Goal: Information Seeking & Learning: Learn about a topic

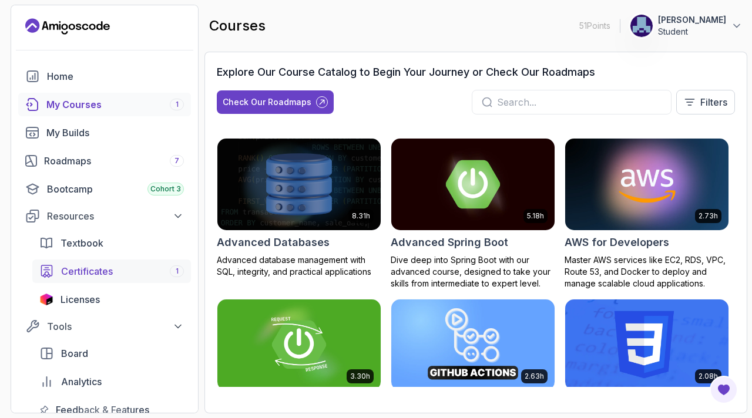
click at [103, 276] on span "Certificates" at bounding box center [87, 271] width 52 height 14
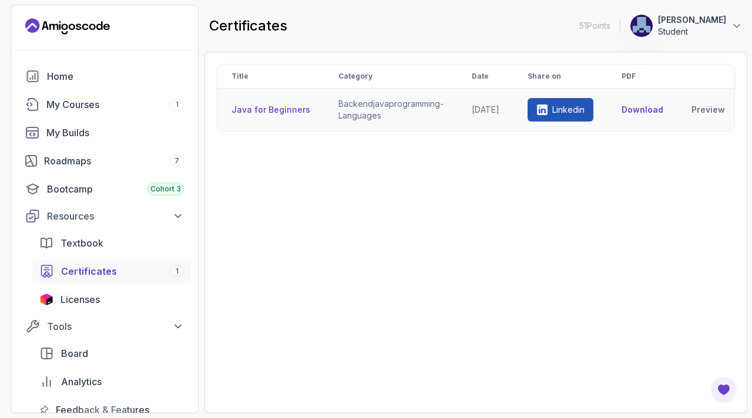
click at [573, 110] on p "Linkedin" at bounding box center [568, 110] width 32 height 12
click at [654, 110] on button "Download" at bounding box center [642, 110] width 42 height 12
click at [77, 107] on div "My Courses 1" at bounding box center [114, 104] width 137 height 14
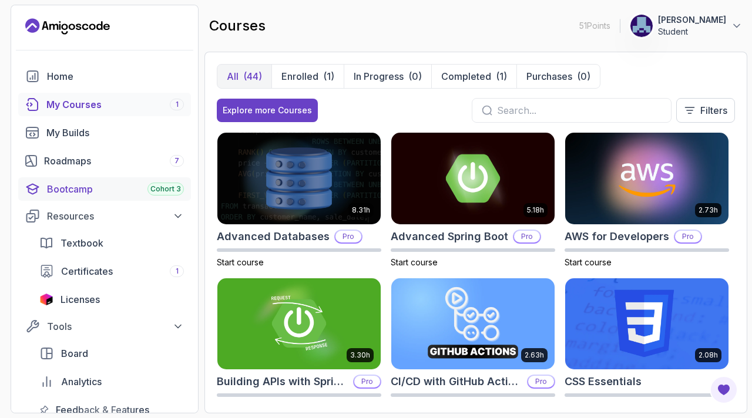
click at [86, 191] on div "Bootcamp Cohort 3" at bounding box center [115, 189] width 137 height 14
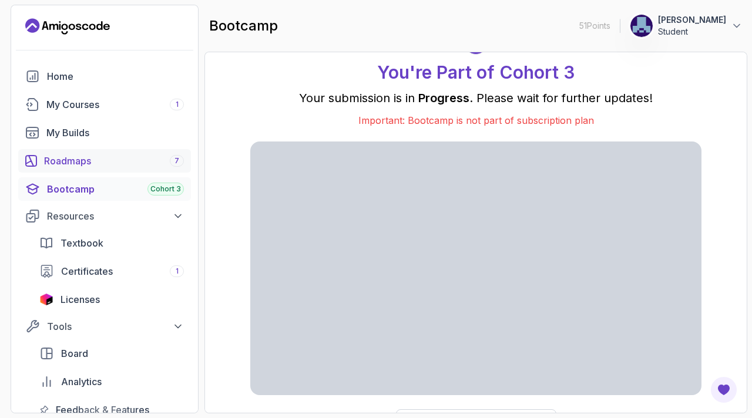
click at [85, 150] on link "Roadmaps 7" at bounding box center [104, 160] width 173 height 23
click at [75, 161] on div "Roadmaps 7" at bounding box center [114, 161] width 140 height 14
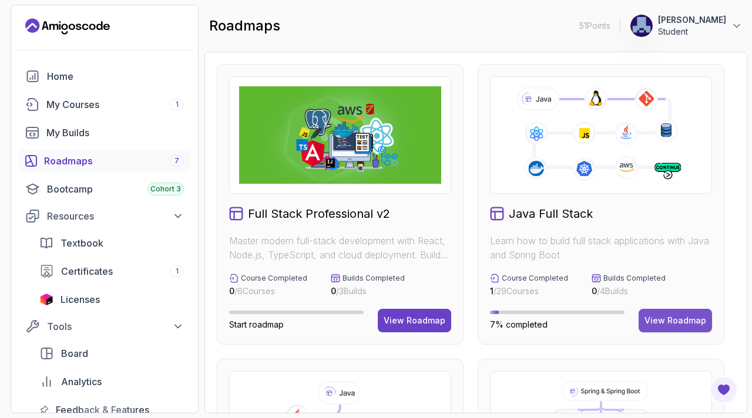
click at [676, 324] on div "View Roadmap" at bounding box center [675, 321] width 62 height 12
click at [693, 319] on div "View Roadmap" at bounding box center [675, 321] width 62 height 12
click at [693, 321] on div "View Roadmap" at bounding box center [675, 321] width 62 height 12
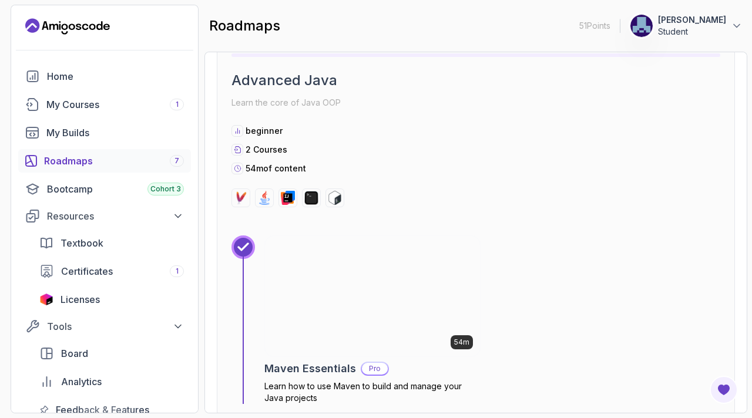
scroll to position [2828, 0]
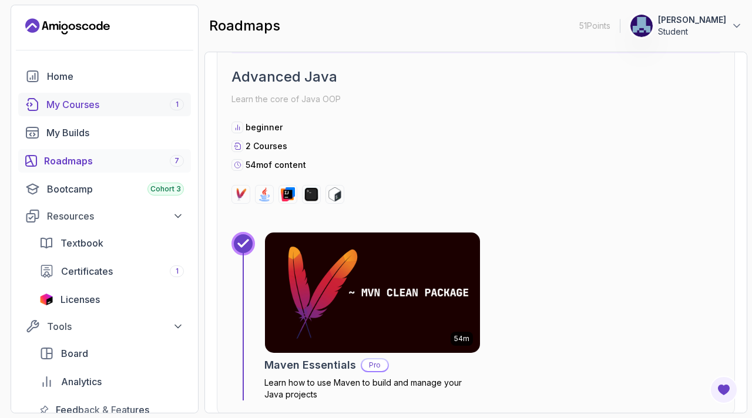
click at [105, 103] on div "My Courses 1" at bounding box center [114, 104] width 137 height 14
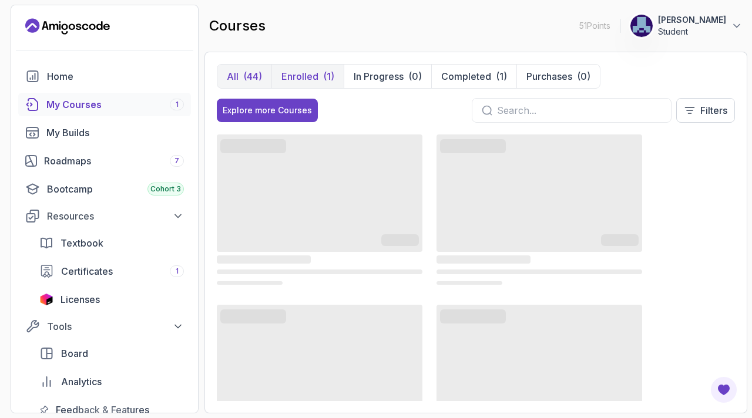
click at [294, 76] on p "Enrolled" at bounding box center [299, 76] width 37 height 14
click at [225, 74] on button "All (44)" at bounding box center [244, 76] width 54 height 23
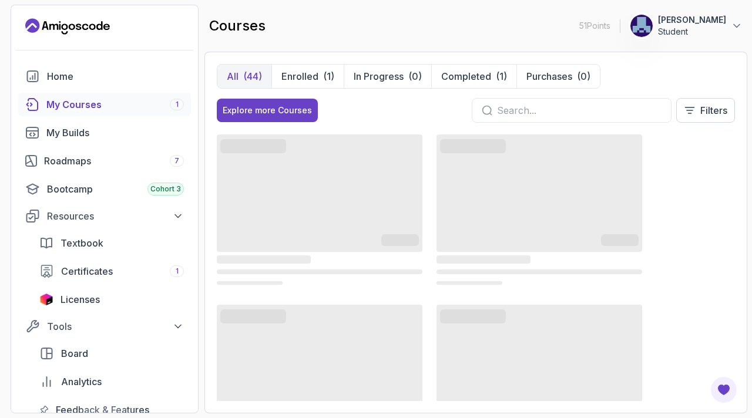
click at [225, 74] on button "All (44)" at bounding box center [244, 76] width 54 height 23
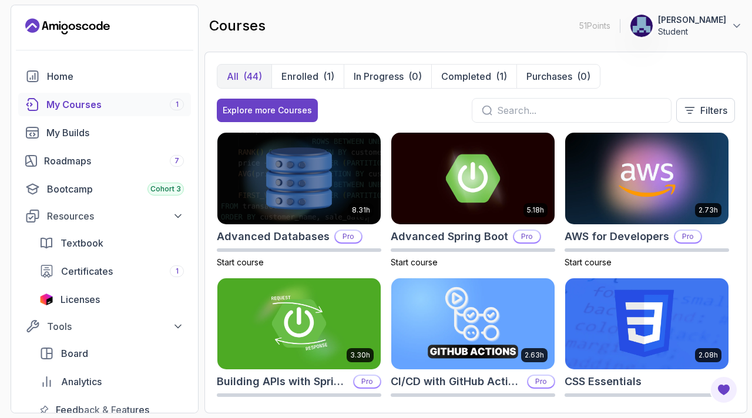
click at [225, 74] on button "All (44)" at bounding box center [244, 76] width 54 height 23
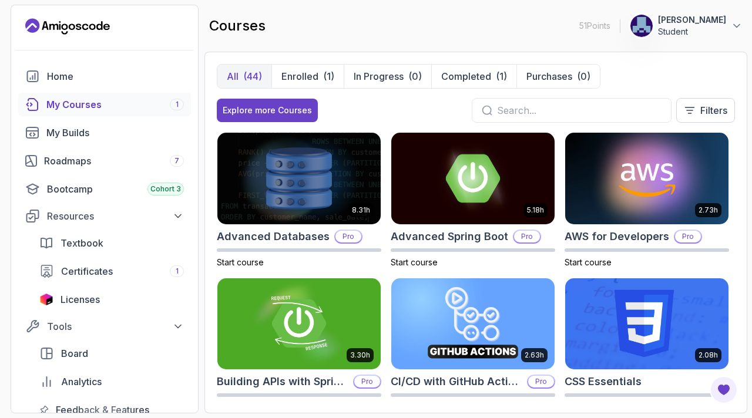
click at [225, 74] on button "All (44)" at bounding box center [244, 76] width 54 height 23
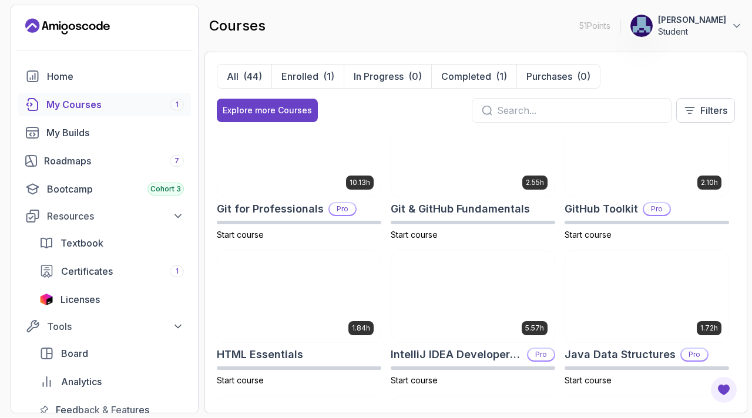
scroll to position [464, 0]
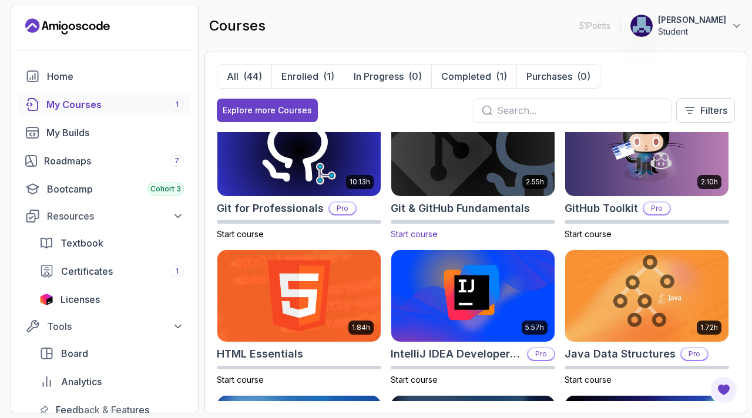
click at [423, 206] on h2 "Git & GitHub Fundamentals" at bounding box center [459, 208] width 139 height 16
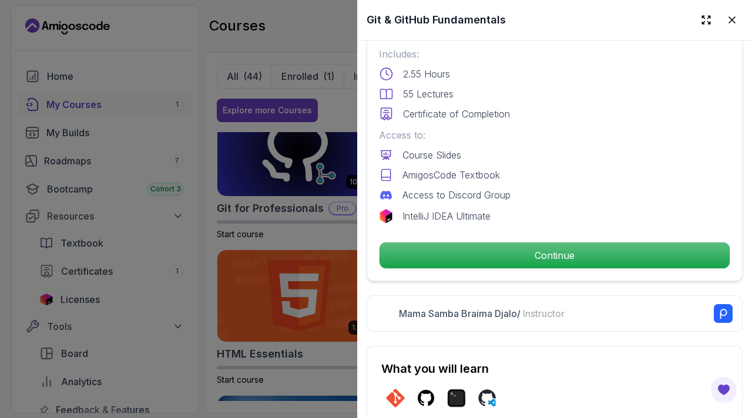
scroll to position [314, 0]
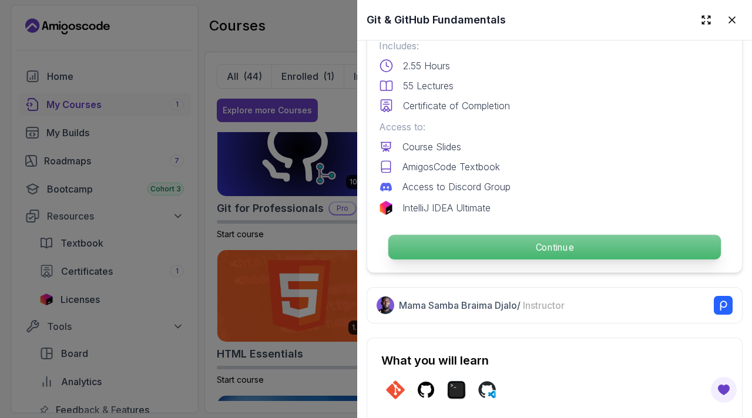
click at [499, 247] on p "Continue" at bounding box center [554, 247] width 332 height 25
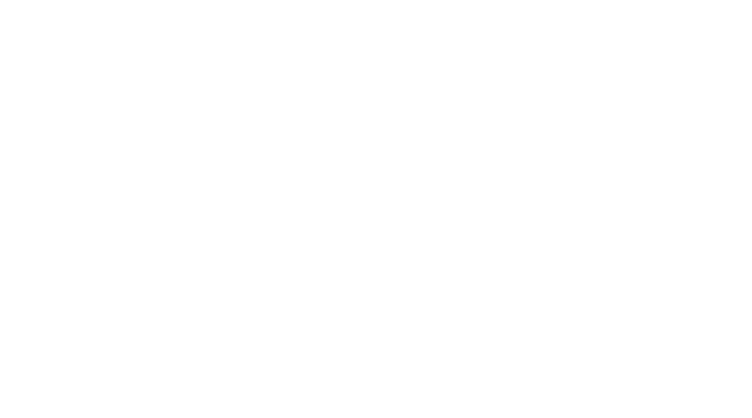
click at [427, 0] on html at bounding box center [376, 0] width 752 height 0
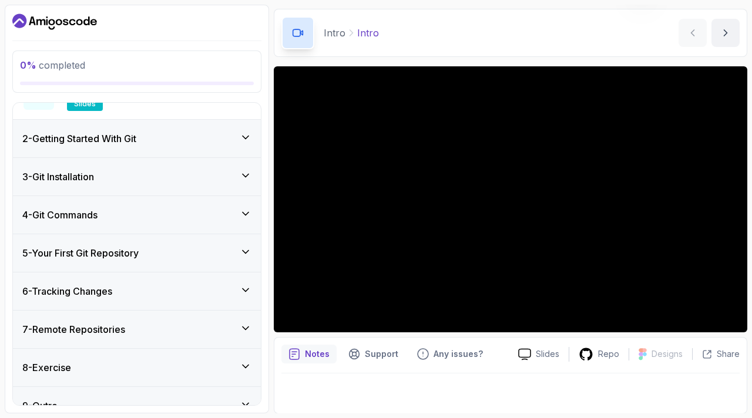
scroll to position [186, 0]
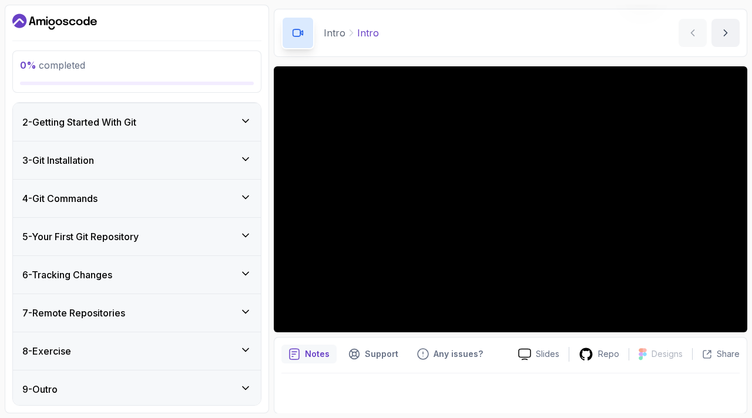
click at [250, 149] on div "3 - Git Installation" at bounding box center [137, 161] width 248 height 38
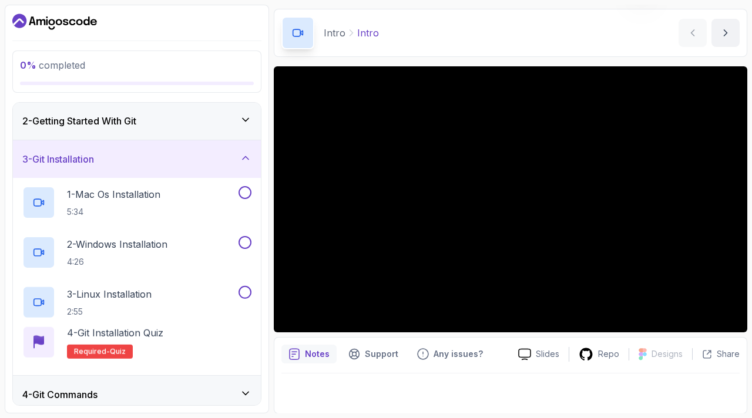
scroll to position [38, 0]
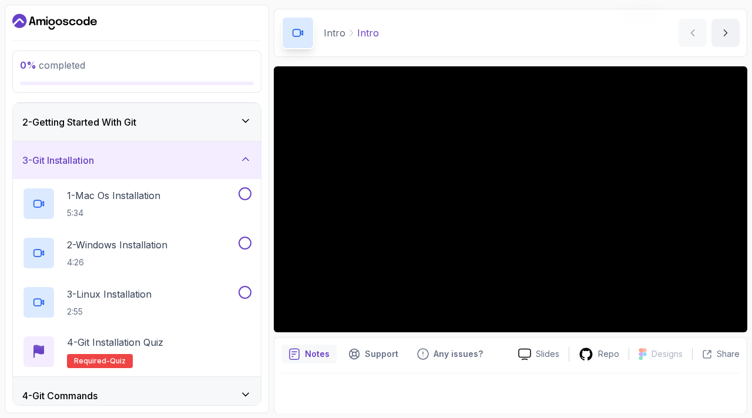
click at [250, 149] on div "3 - Git Installation" at bounding box center [137, 161] width 248 height 38
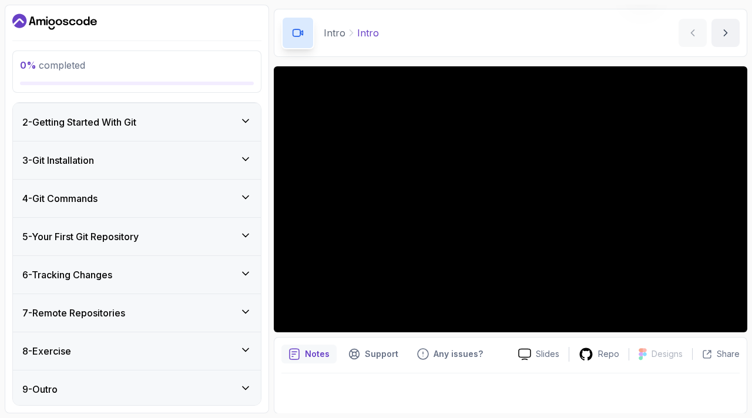
click at [251, 234] on div "5 - Your First Git Repository" at bounding box center [137, 237] width 248 height 38
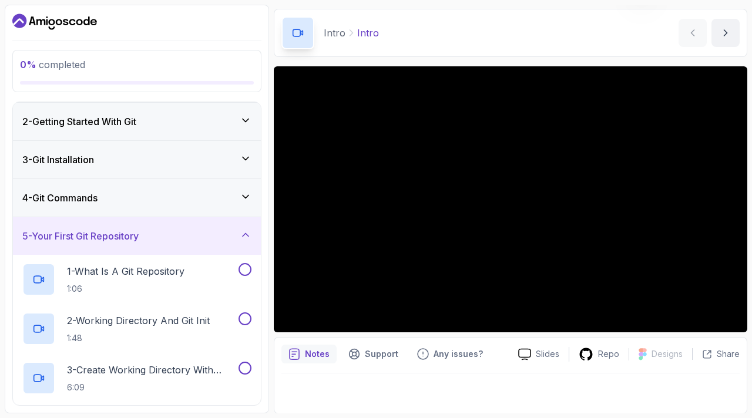
click at [251, 234] on div "5 - Your First Git Repository" at bounding box center [137, 236] width 248 height 38
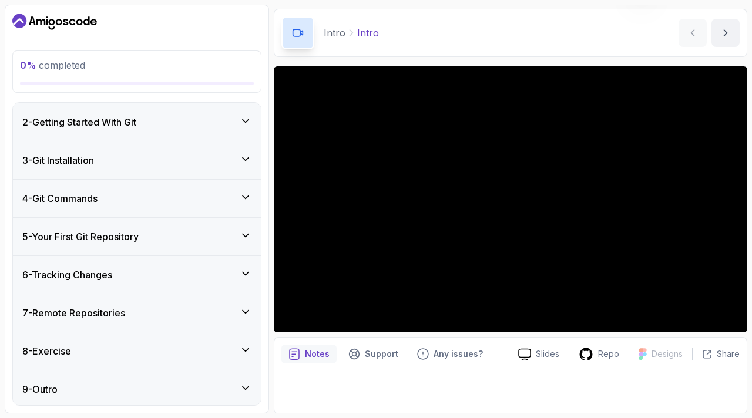
click at [251, 348] on icon at bounding box center [246, 350] width 12 height 12
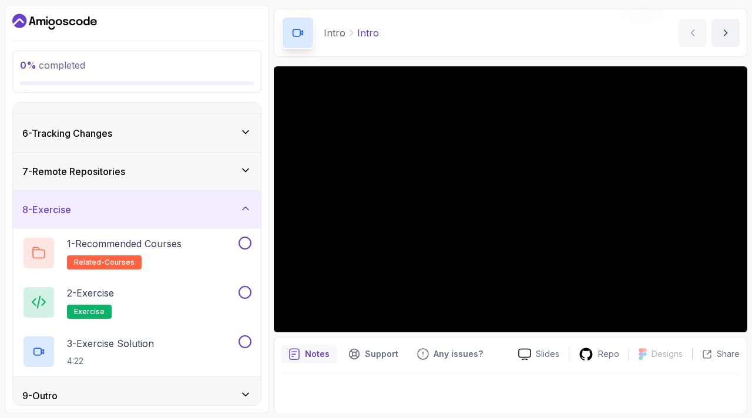
scroll to position [186, 0]
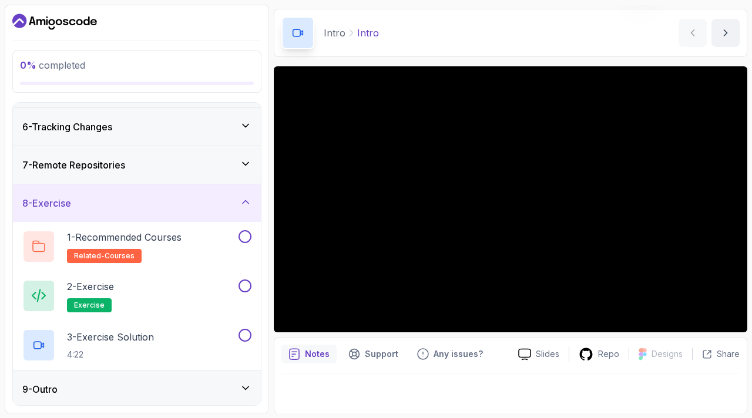
click at [242, 202] on icon at bounding box center [246, 202] width 12 height 12
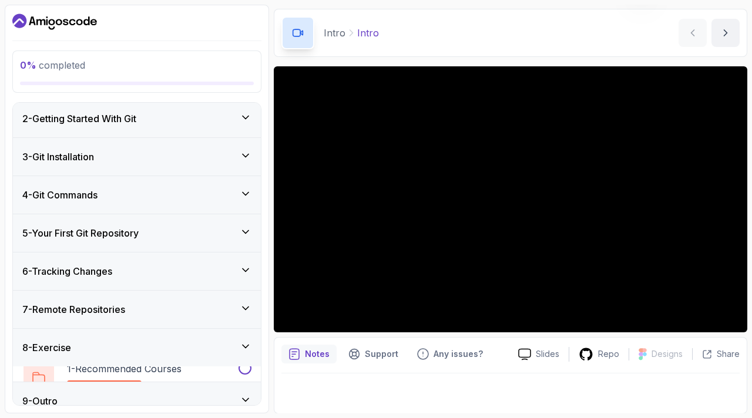
scroll to position [38, 0]
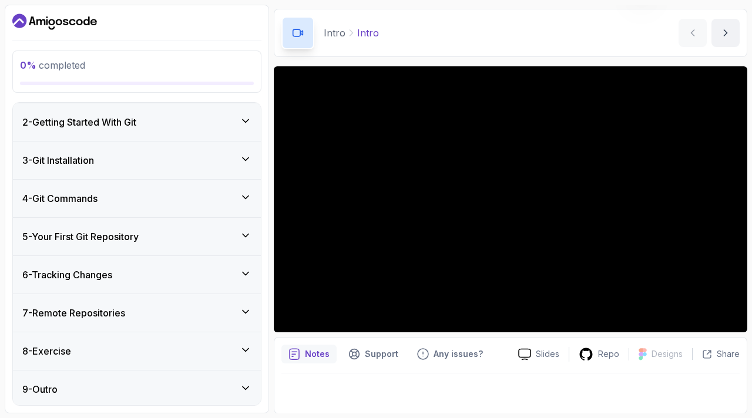
click at [247, 389] on icon at bounding box center [246, 388] width 12 height 12
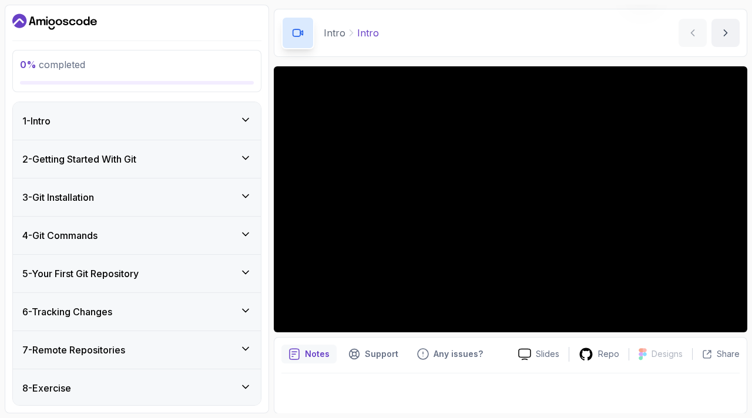
scroll to position [334, 0]
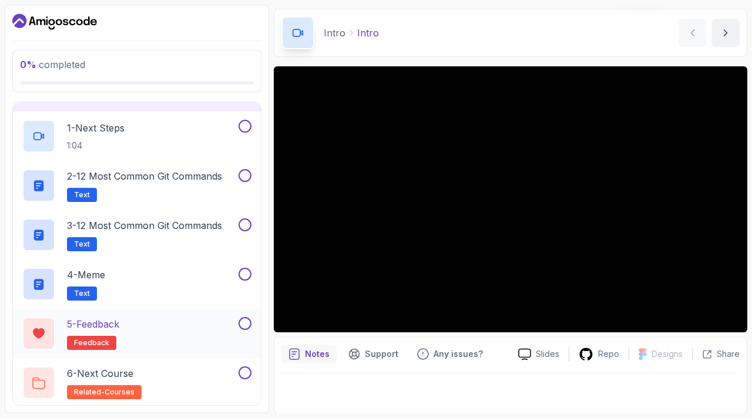
click at [244, 324] on button at bounding box center [244, 323] width 13 height 13
click at [248, 375] on button at bounding box center [244, 372] width 13 height 13
click at [247, 275] on button at bounding box center [244, 274] width 13 height 13
click at [245, 220] on button at bounding box center [244, 224] width 13 height 13
click at [244, 173] on button at bounding box center [244, 175] width 13 height 13
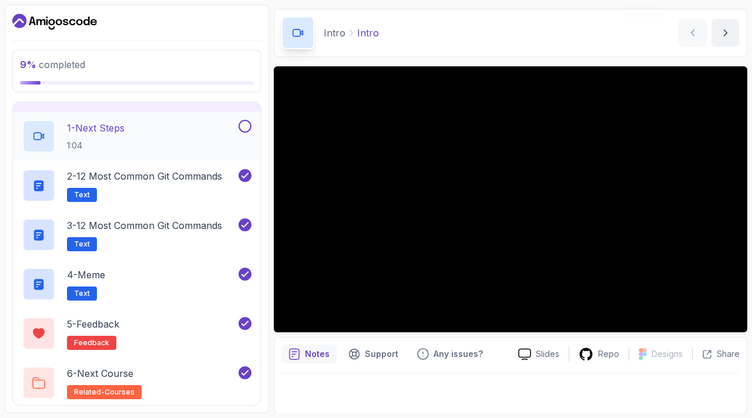
click at [245, 127] on button at bounding box center [244, 126] width 13 height 13
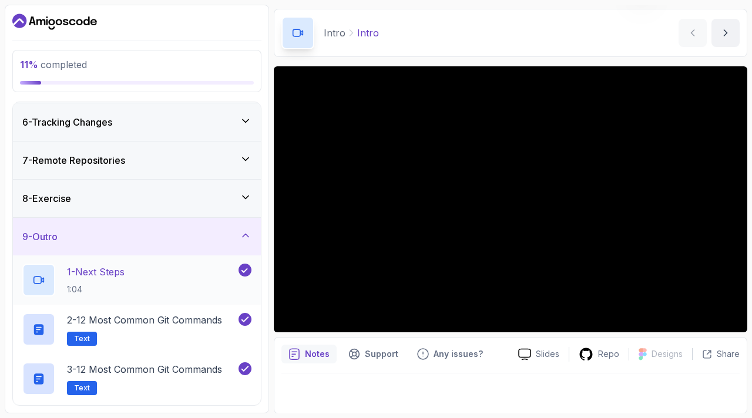
scroll to position [174, 0]
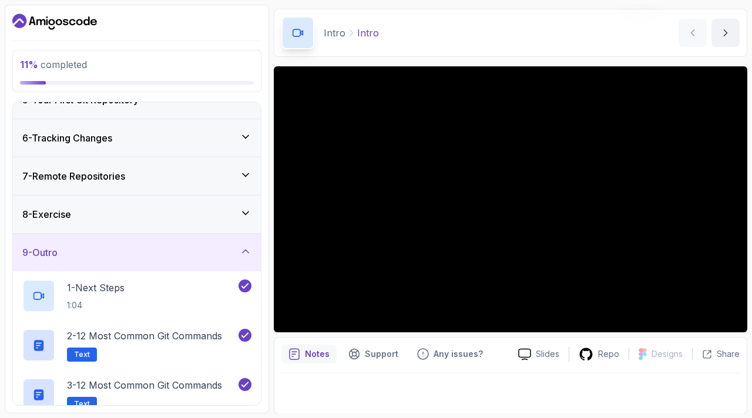
click at [246, 257] on div "9 - Outro" at bounding box center [136, 252] width 229 height 14
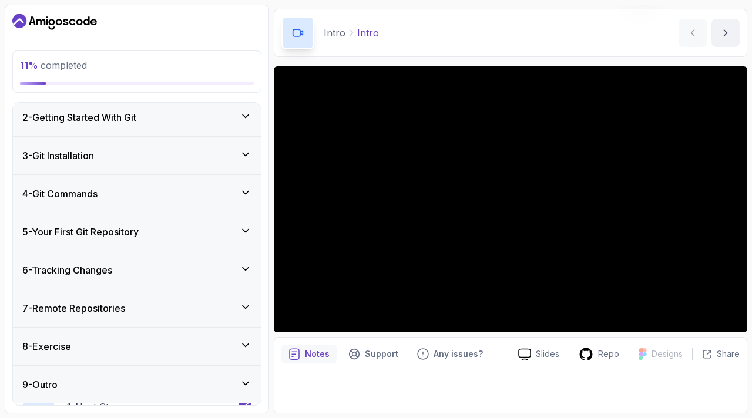
scroll to position [38, 0]
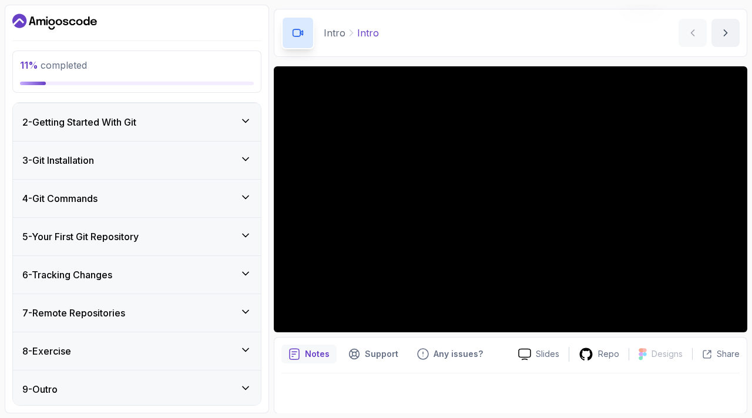
click at [241, 348] on icon at bounding box center [246, 350] width 12 height 12
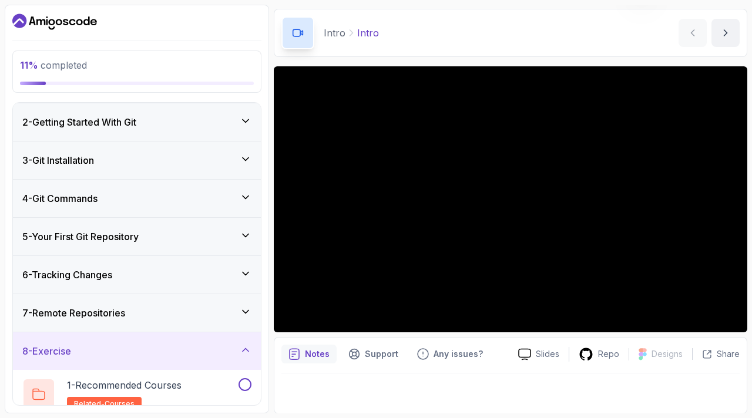
scroll to position [186, 0]
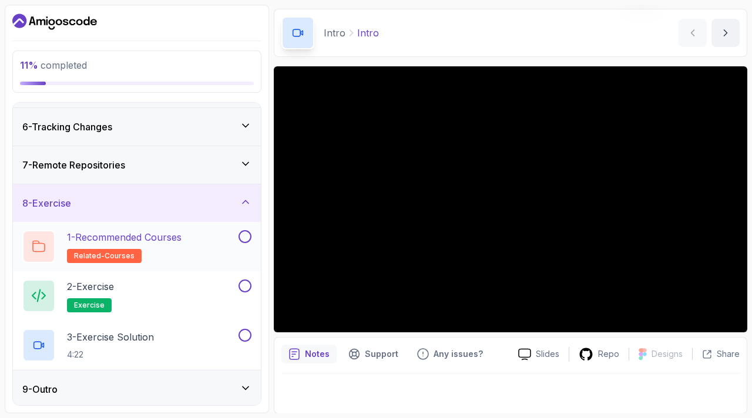
click at [247, 237] on button at bounding box center [244, 236] width 13 height 13
click at [245, 287] on button at bounding box center [244, 285] width 13 height 13
click at [246, 331] on button at bounding box center [244, 335] width 13 height 13
click at [245, 206] on div "8 - Exercise" at bounding box center [136, 203] width 229 height 14
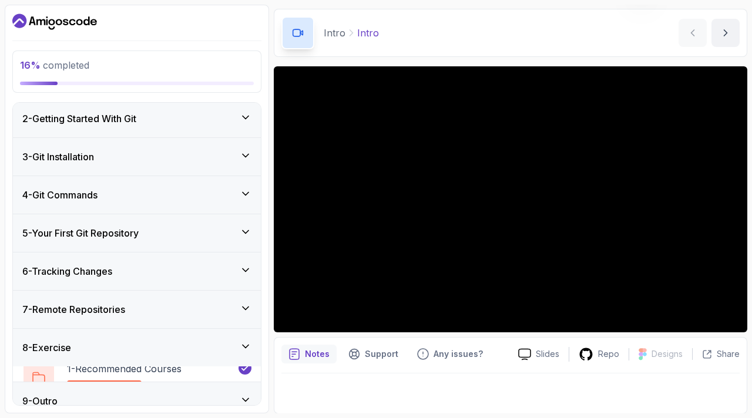
scroll to position [38, 0]
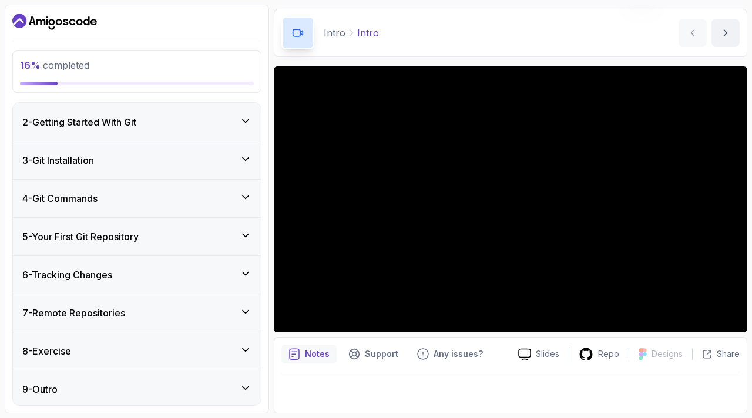
click at [243, 314] on icon at bounding box center [246, 312] width 12 height 12
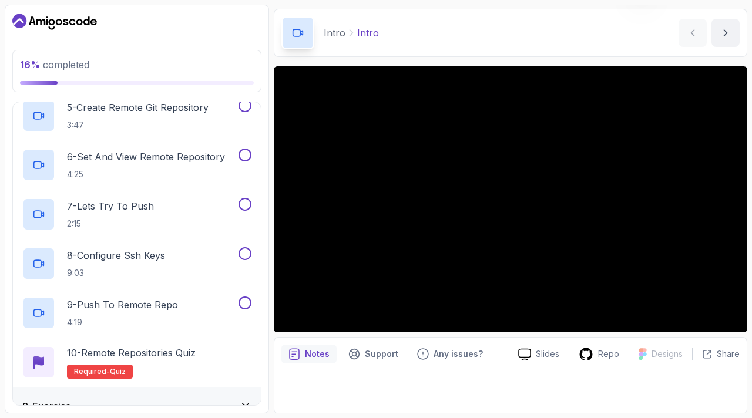
scroll to position [493, 0]
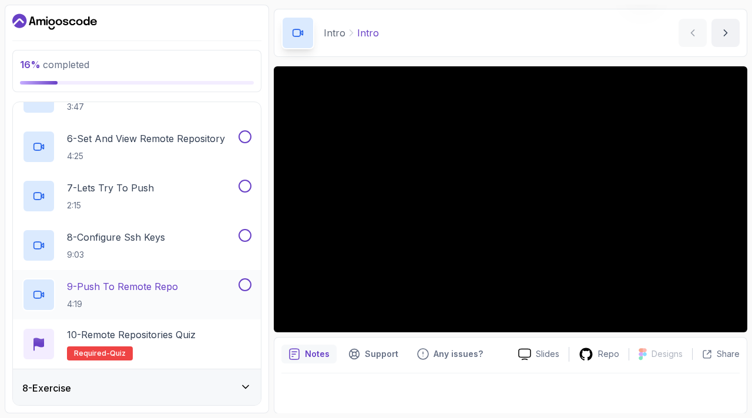
click at [245, 280] on button at bounding box center [244, 284] width 13 height 13
click at [245, 235] on button at bounding box center [244, 235] width 13 height 13
click at [244, 184] on button at bounding box center [244, 186] width 13 height 13
click at [247, 137] on button at bounding box center [244, 136] width 13 height 13
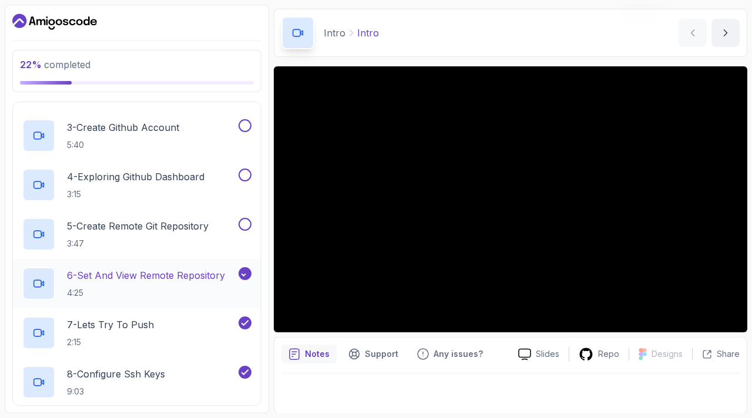
scroll to position [338, 0]
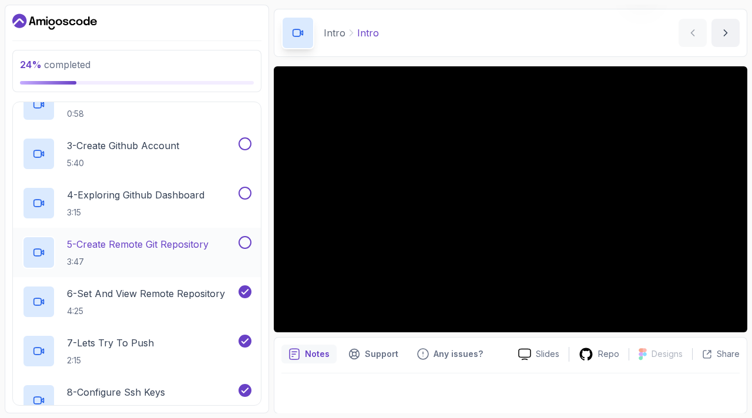
click at [245, 245] on button at bounding box center [244, 242] width 13 height 13
click at [241, 191] on button at bounding box center [244, 193] width 13 height 13
click at [246, 148] on button at bounding box center [244, 143] width 13 height 13
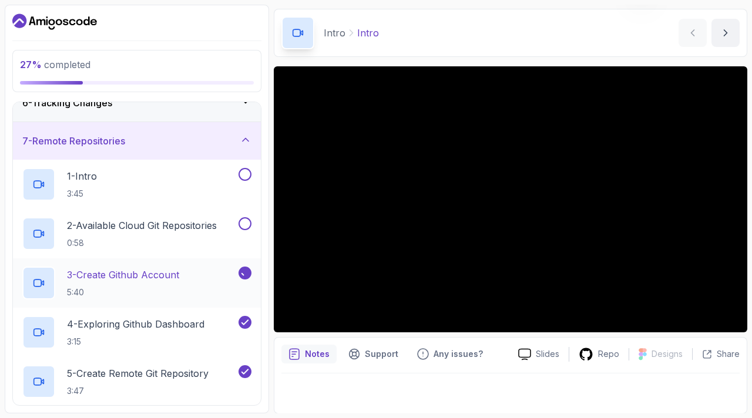
scroll to position [187, 0]
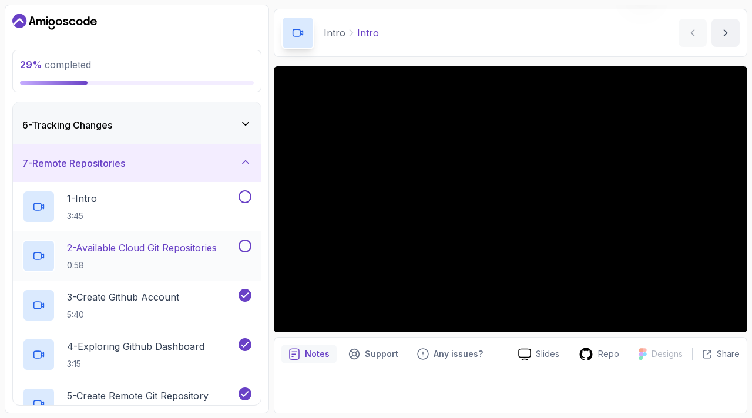
click at [246, 242] on button at bounding box center [244, 246] width 13 height 13
click at [245, 194] on button at bounding box center [244, 196] width 13 height 13
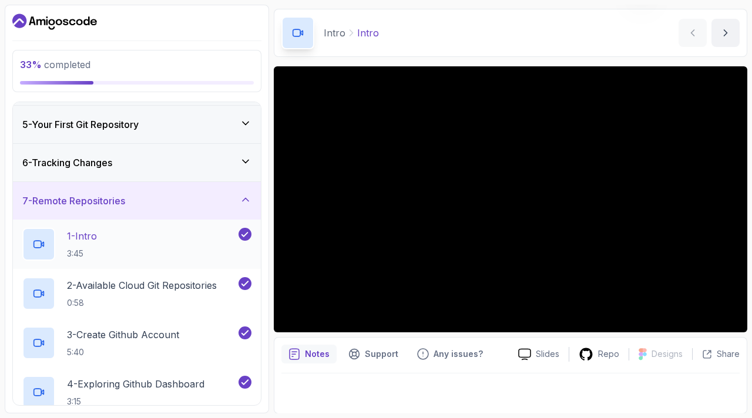
scroll to position [149, 0]
click at [248, 199] on icon at bounding box center [245, 200] width 6 height 3
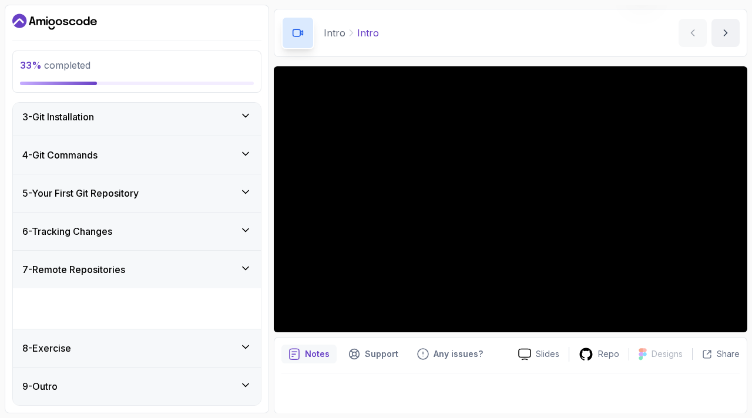
scroll to position [38, 0]
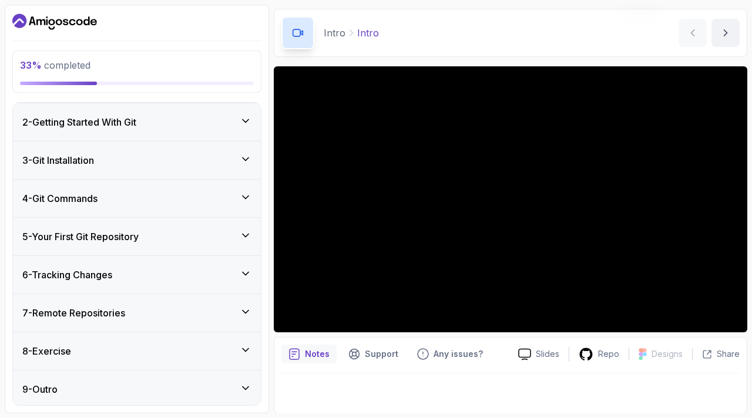
click at [248, 272] on icon at bounding box center [245, 273] width 6 height 3
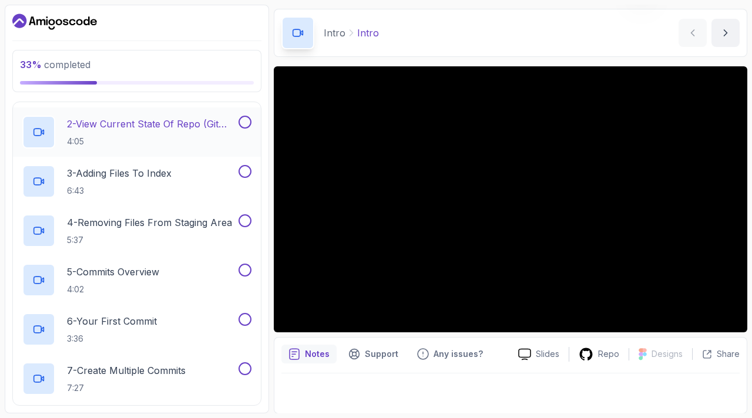
scroll to position [221, 0]
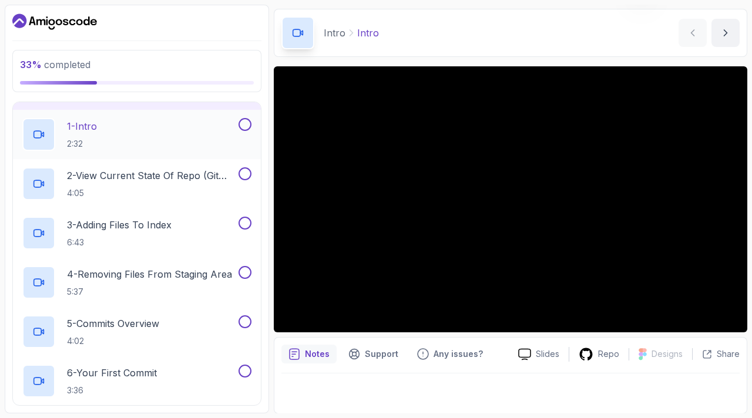
click at [249, 122] on button at bounding box center [244, 124] width 13 height 13
click at [247, 172] on button at bounding box center [244, 173] width 13 height 13
click at [245, 221] on button at bounding box center [244, 223] width 13 height 13
click at [245, 270] on button at bounding box center [244, 272] width 13 height 13
click at [245, 322] on button at bounding box center [244, 321] width 13 height 13
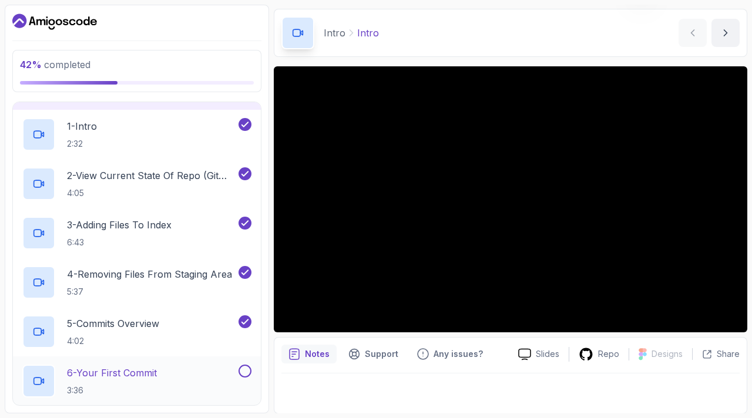
click at [245, 375] on button at bounding box center [244, 371] width 13 height 13
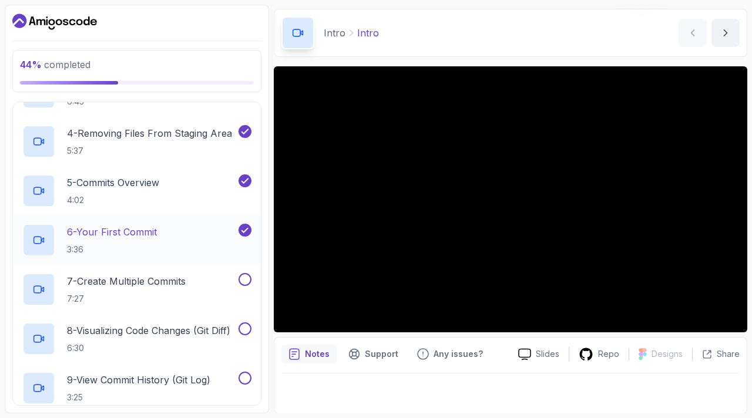
scroll to position [363, 0]
click at [248, 281] on button at bounding box center [244, 278] width 13 height 13
click at [245, 328] on button at bounding box center [244, 327] width 13 height 13
click at [249, 376] on button at bounding box center [244, 377] width 13 height 13
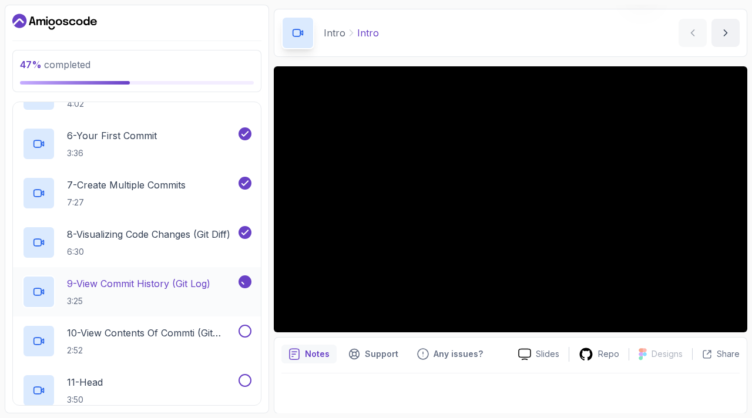
scroll to position [480, 0]
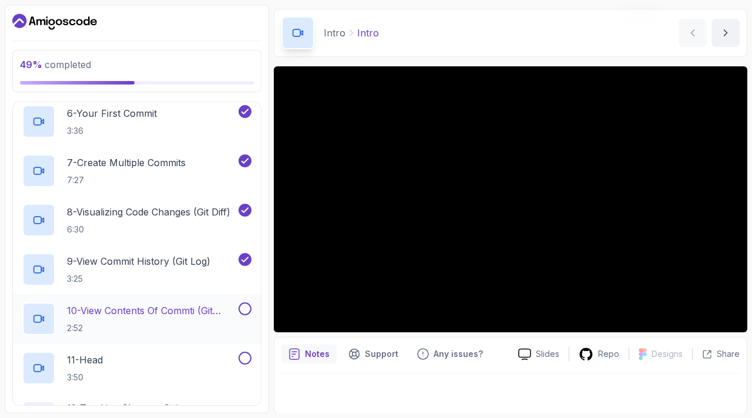
click at [247, 309] on button at bounding box center [244, 308] width 13 height 13
click at [248, 363] on button "11 - Head 3:50" at bounding box center [136, 368] width 229 height 33
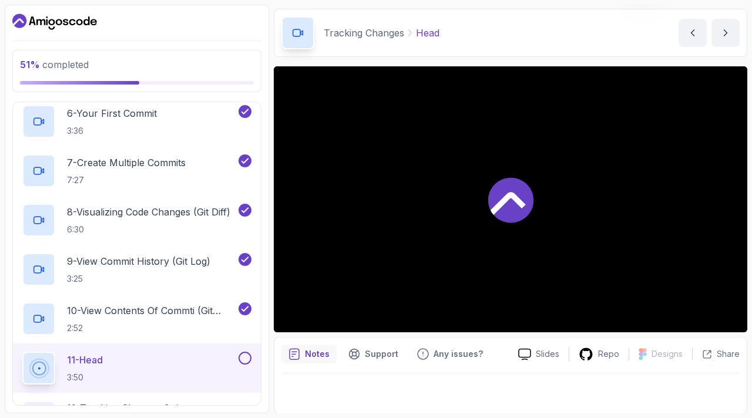
click at [245, 356] on button at bounding box center [244, 358] width 13 height 13
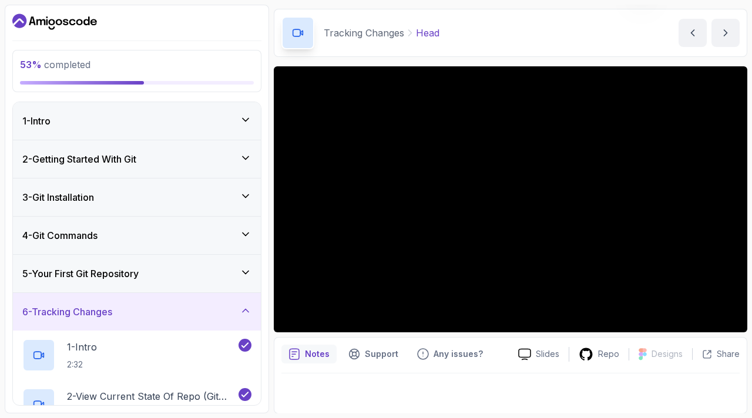
click at [249, 307] on icon at bounding box center [246, 311] width 12 height 12
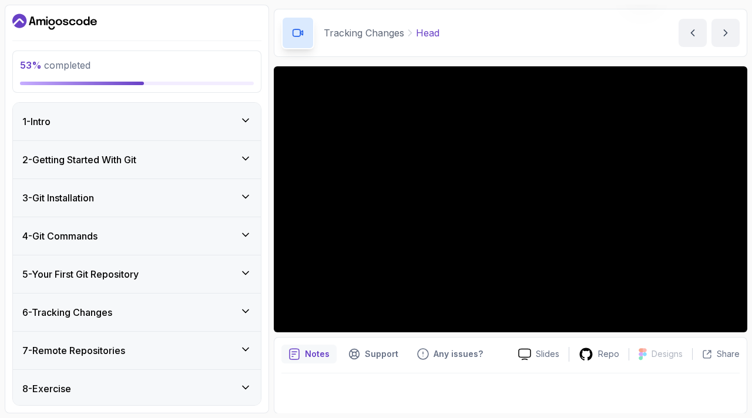
click at [253, 272] on div "5 - Your First Git Repository" at bounding box center [137, 274] width 248 height 38
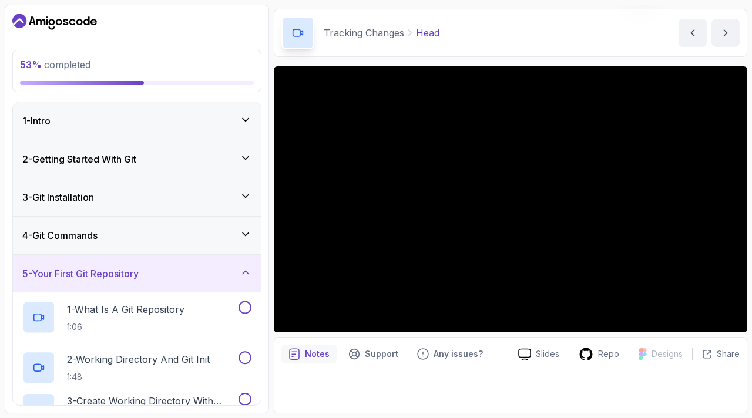
scroll to position [68, 0]
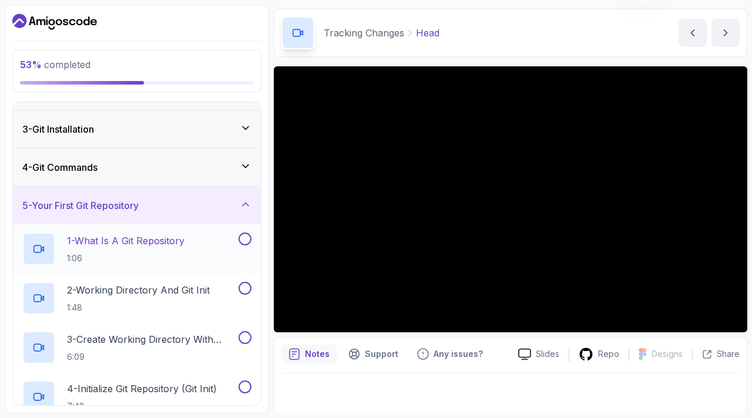
click at [244, 242] on button at bounding box center [244, 239] width 13 height 13
click at [246, 287] on button at bounding box center [244, 288] width 13 height 13
click at [242, 339] on button at bounding box center [244, 337] width 13 height 13
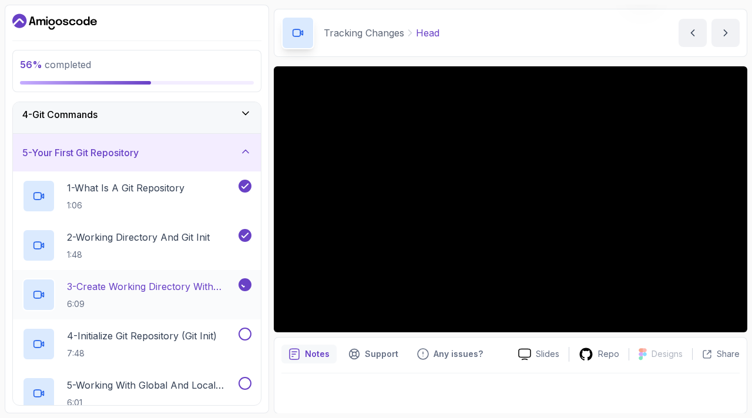
scroll to position [123, 0]
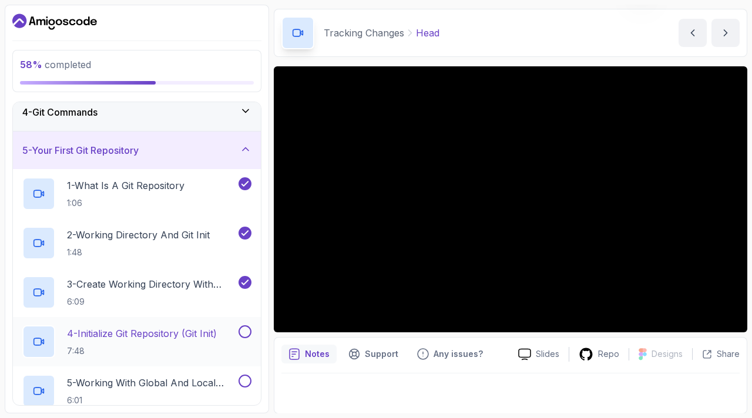
click at [250, 333] on button at bounding box center [244, 331] width 13 height 13
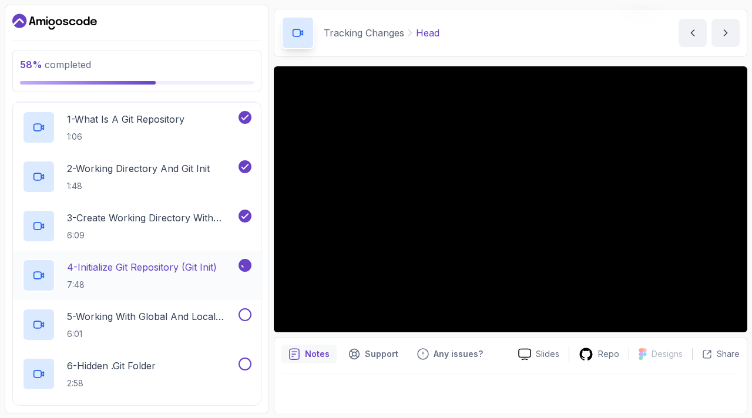
scroll to position [193, 0]
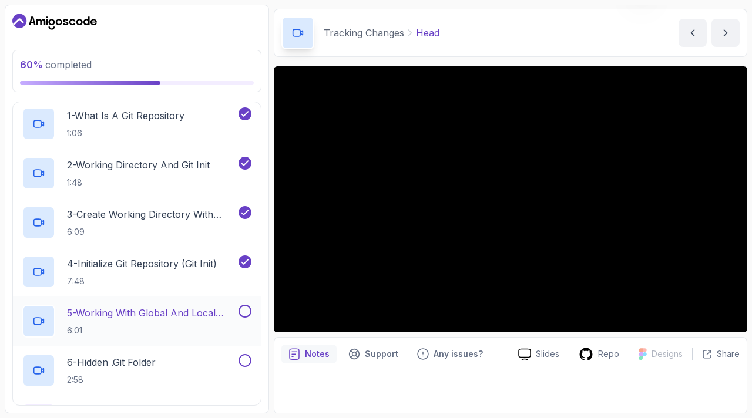
click at [243, 315] on button at bounding box center [244, 311] width 13 height 13
click at [244, 359] on button at bounding box center [244, 360] width 13 height 13
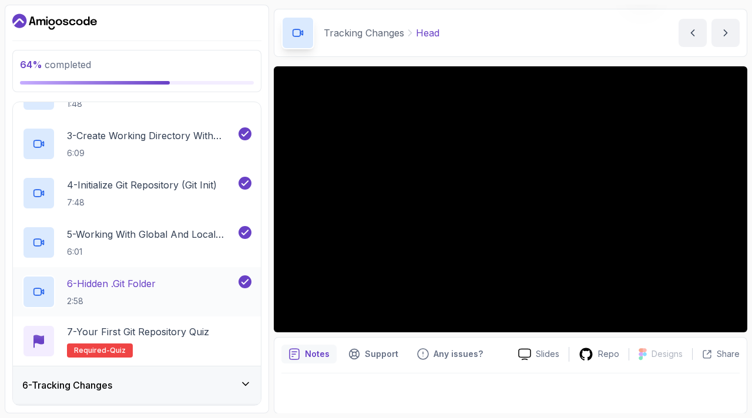
scroll to position [0, 0]
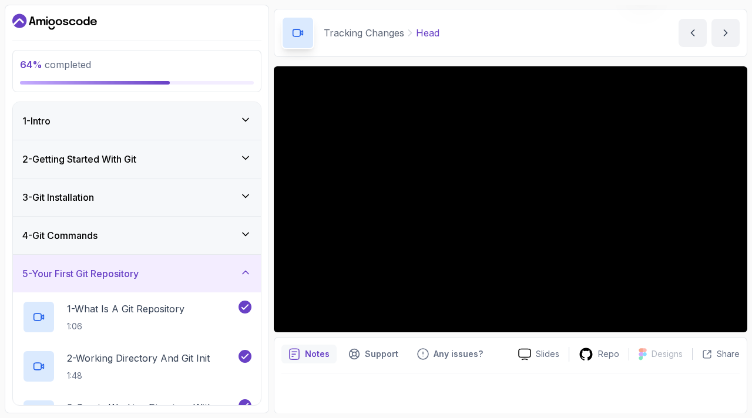
click at [247, 275] on icon at bounding box center [246, 273] width 12 height 12
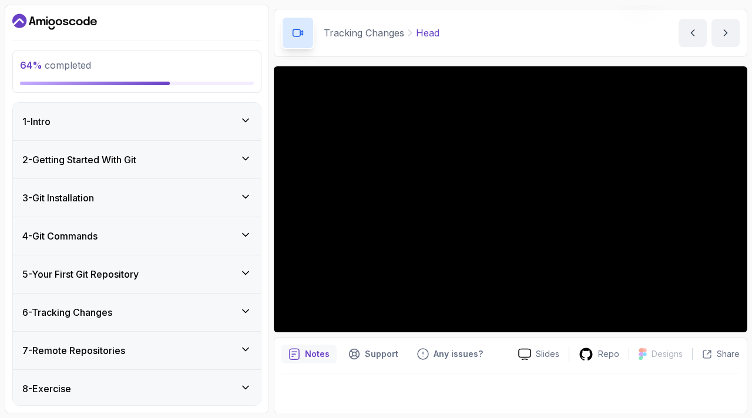
click at [242, 235] on icon at bounding box center [246, 235] width 12 height 12
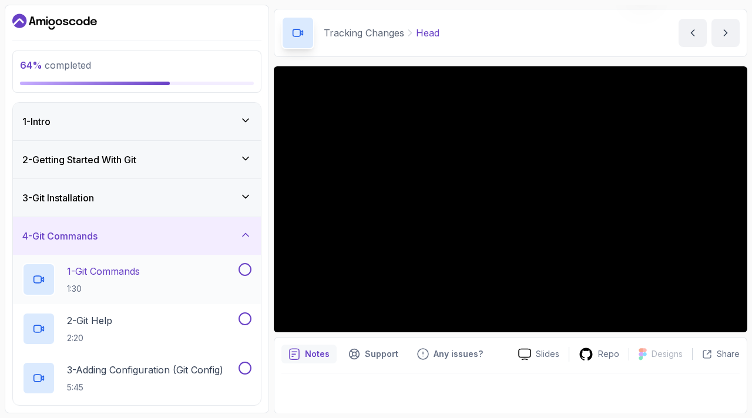
click at [245, 272] on button at bounding box center [244, 269] width 13 height 13
click at [244, 317] on button at bounding box center [244, 318] width 13 height 13
click at [244, 371] on button at bounding box center [244, 368] width 13 height 13
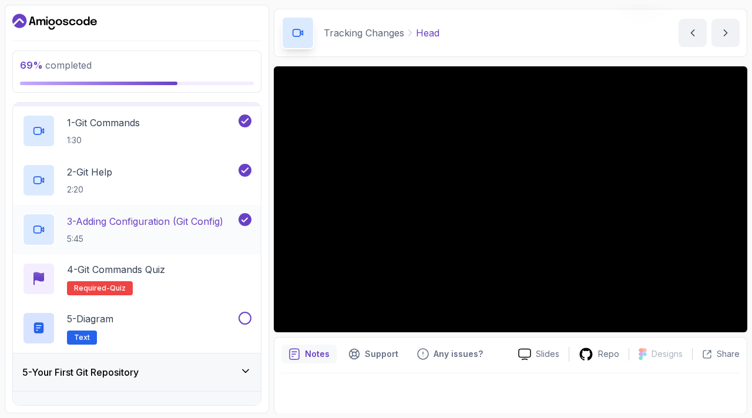
scroll to position [156, 0]
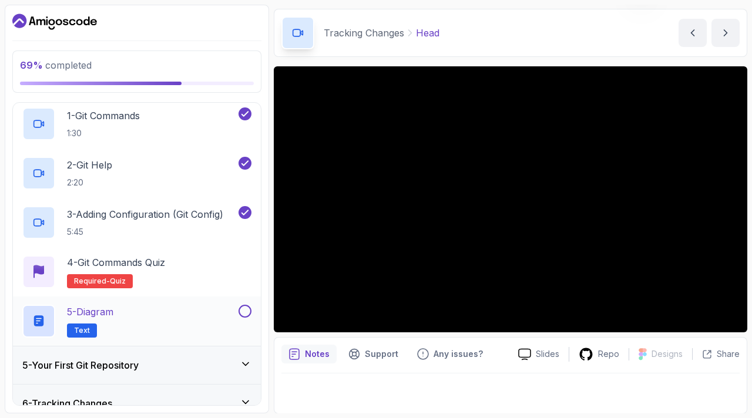
click at [246, 314] on button at bounding box center [244, 311] width 13 height 13
click at [159, 320] on div "5 - Diagram Text" at bounding box center [129, 321] width 214 height 33
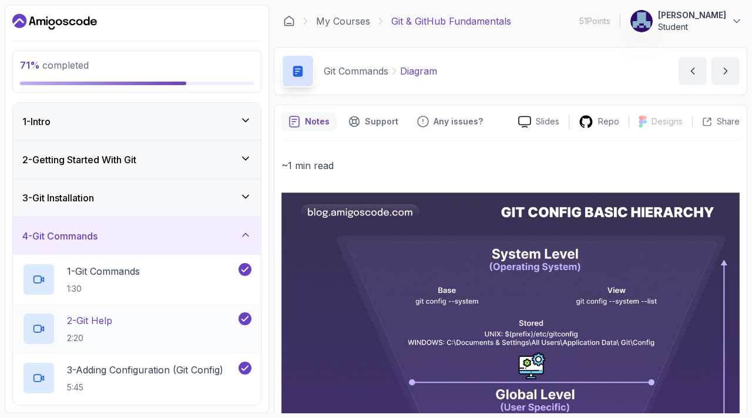
scroll to position [1, 0]
click at [240, 233] on icon at bounding box center [246, 234] width 12 height 12
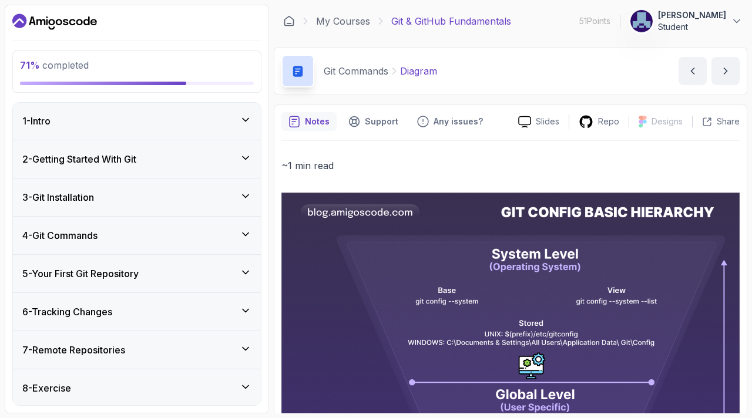
click at [247, 190] on icon at bounding box center [246, 196] width 12 height 12
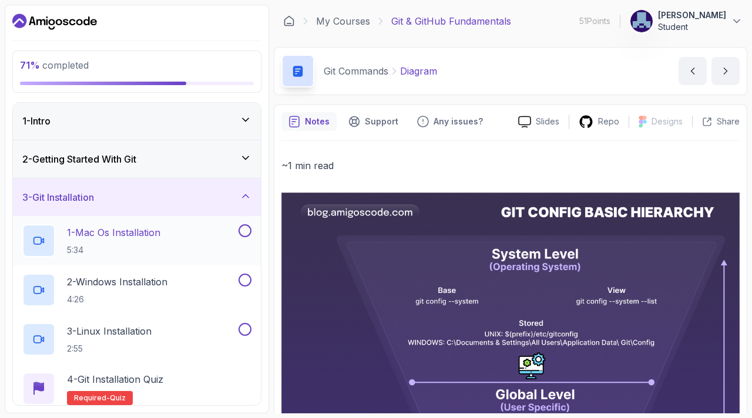
click at [243, 232] on button at bounding box center [244, 230] width 13 height 13
click at [246, 275] on button at bounding box center [244, 280] width 13 height 13
click at [247, 328] on button at bounding box center [244, 329] width 13 height 13
click at [245, 197] on icon at bounding box center [246, 196] width 12 height 12
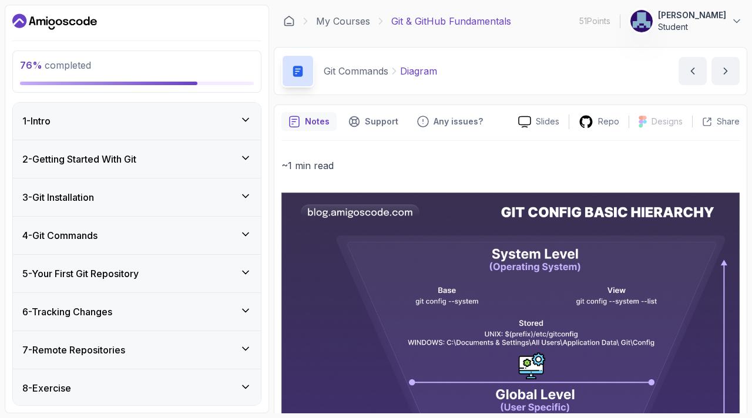
click at [237, 160] on div "2 - Getting Started With Git" at bounding box center [136, 159] width 229 height 14
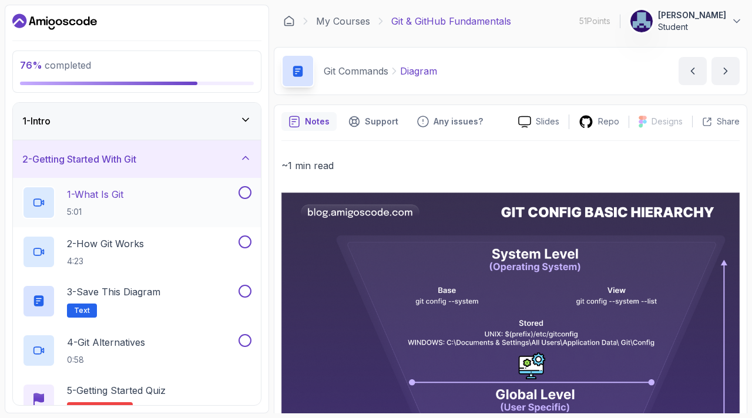
click at [242, 188] on button at bounding box center [244, 192] width 13 height 13
click at [246, 241] on button at bounding box center [244, 241] width 13 height 13
click at [245, 297] on button "3 - Save this diagram Text" at bounding box center [136, 301] width 229 height 33
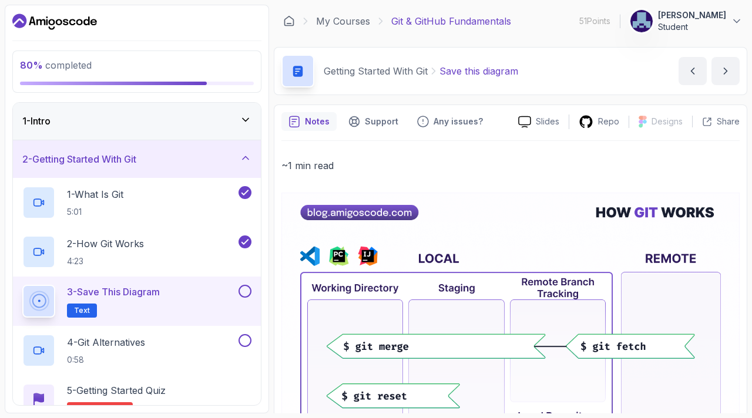
click at [247, 291] on button at bounding box center [244, 291] width 13 height 13
click at [245, 341] on button at bounding box center [244, 340] width 13 height 13
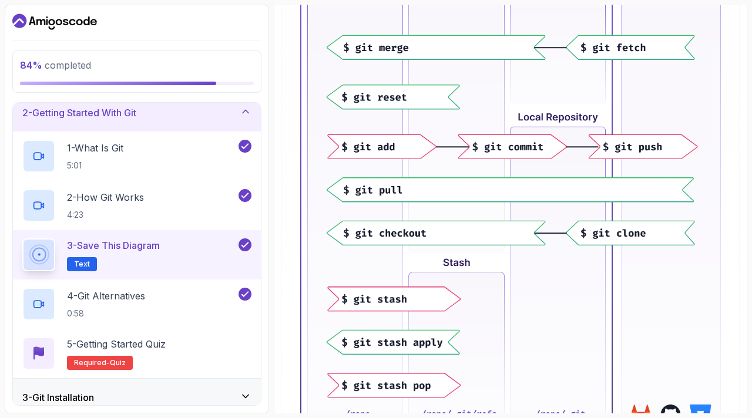
scroll to position [300, 0]
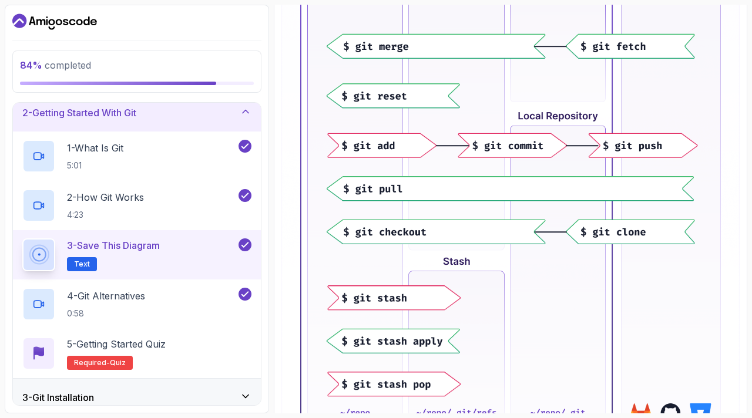
click at [243, 113] on icon at bounding box center [246, 112] width 12 height 12
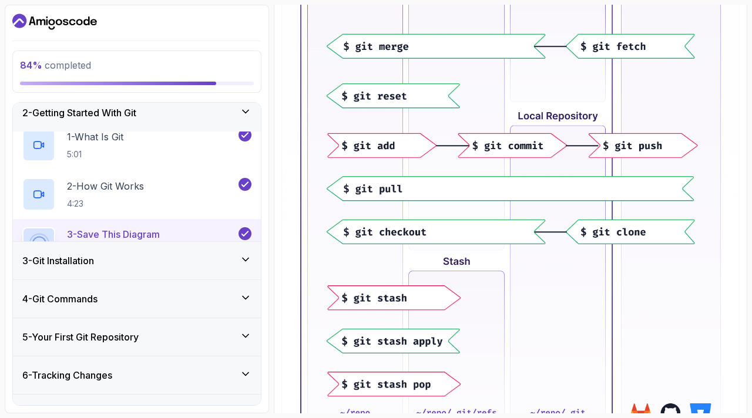
scroll to position [0, 0]
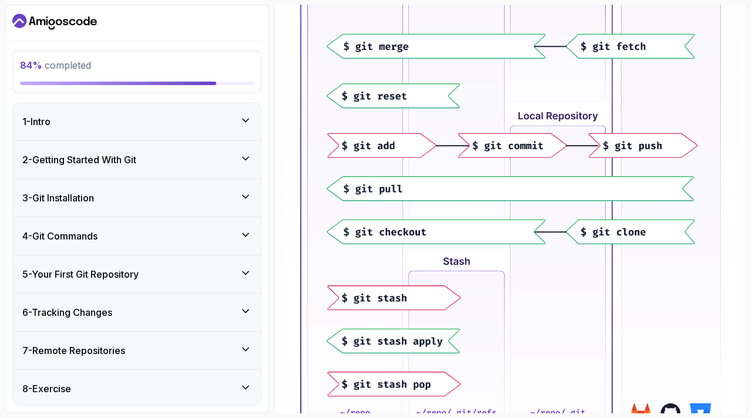
click at [245, 119] on icon at bounding box center [246, 120] width 12 height 12
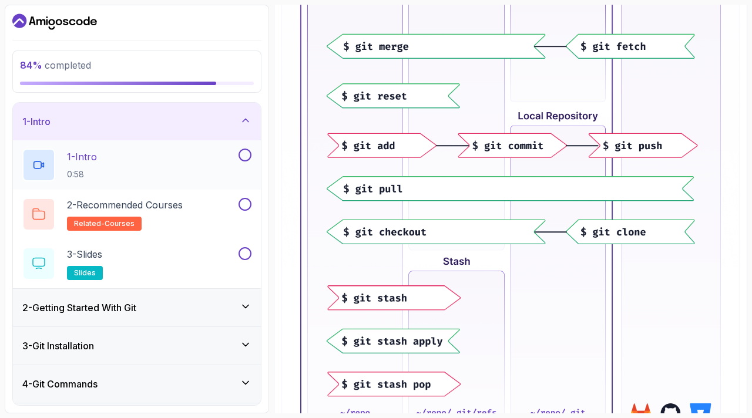
click at [243, 152] on button at bounding box center [244, 155] width 13 height 13
click at [244, 200] on button at bounding box center [244, 204] width 13 height 13
click at [244, 255] on button at bounding box center [244, 253] width 13 height 13
